Goal: Find specific page/section: Find specific page/section

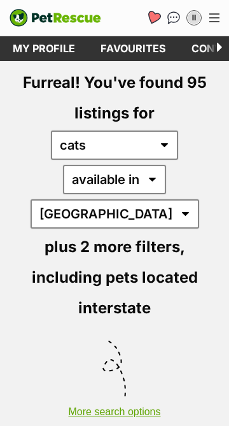
click at [153, 15] on icon "Favourites" at bounding box center [153, 17] width 15 height 15
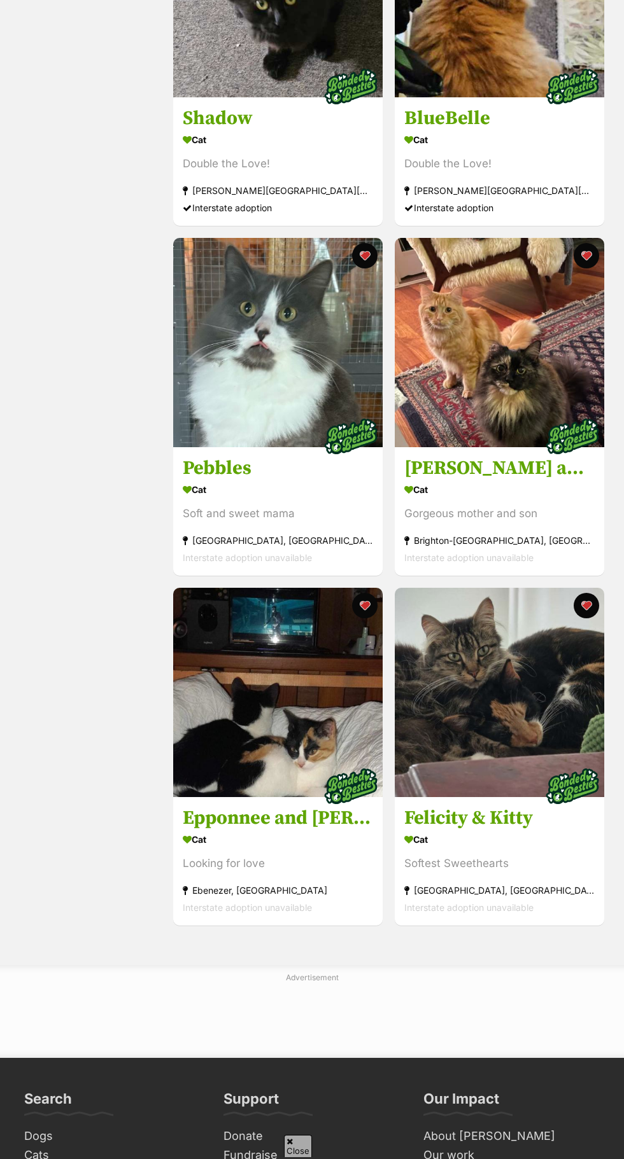
scroll to position [966, 0]
